Goal: Task Accomplishment & Management: Use online tool/utility

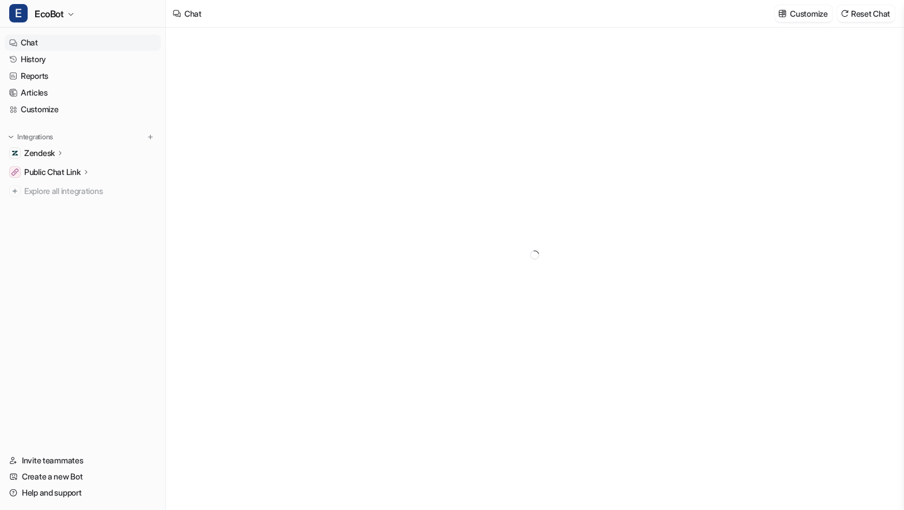
type textarea "**********"
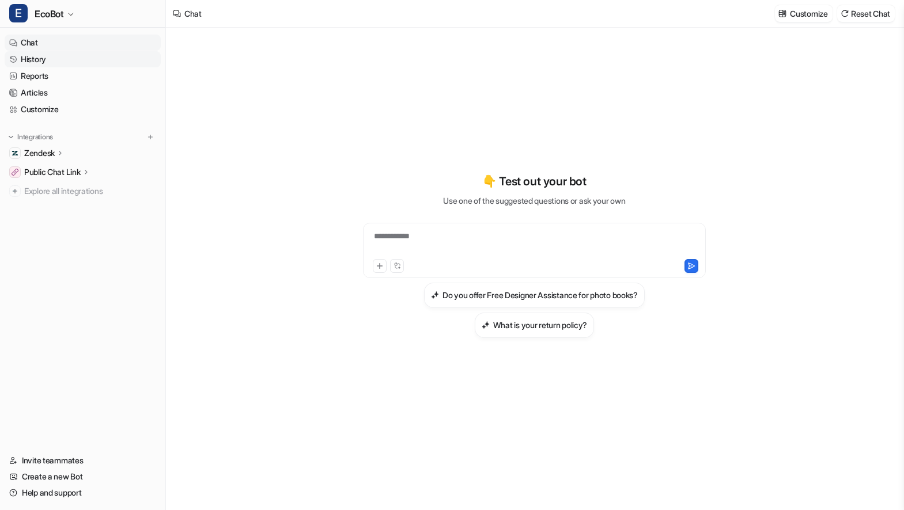
click at [67, 56] on link "History" at bounding box center [83, 59] width 156 height 16
